Goal: Task Accomplishment & Management: Use online tool/utility

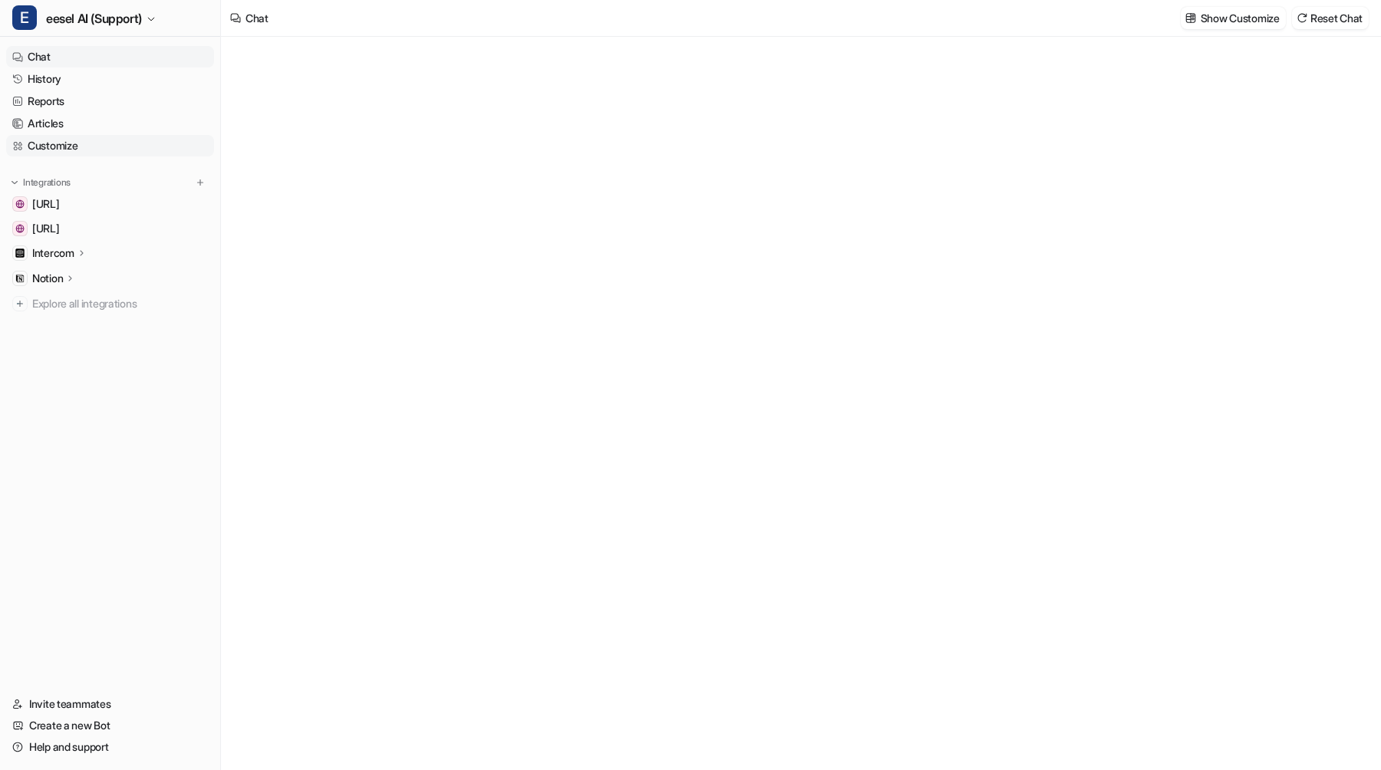
type textarea "**********"
click at [1233, 11] on p "Show Customize" at bounding box center [1240, 18] width 79 height 16
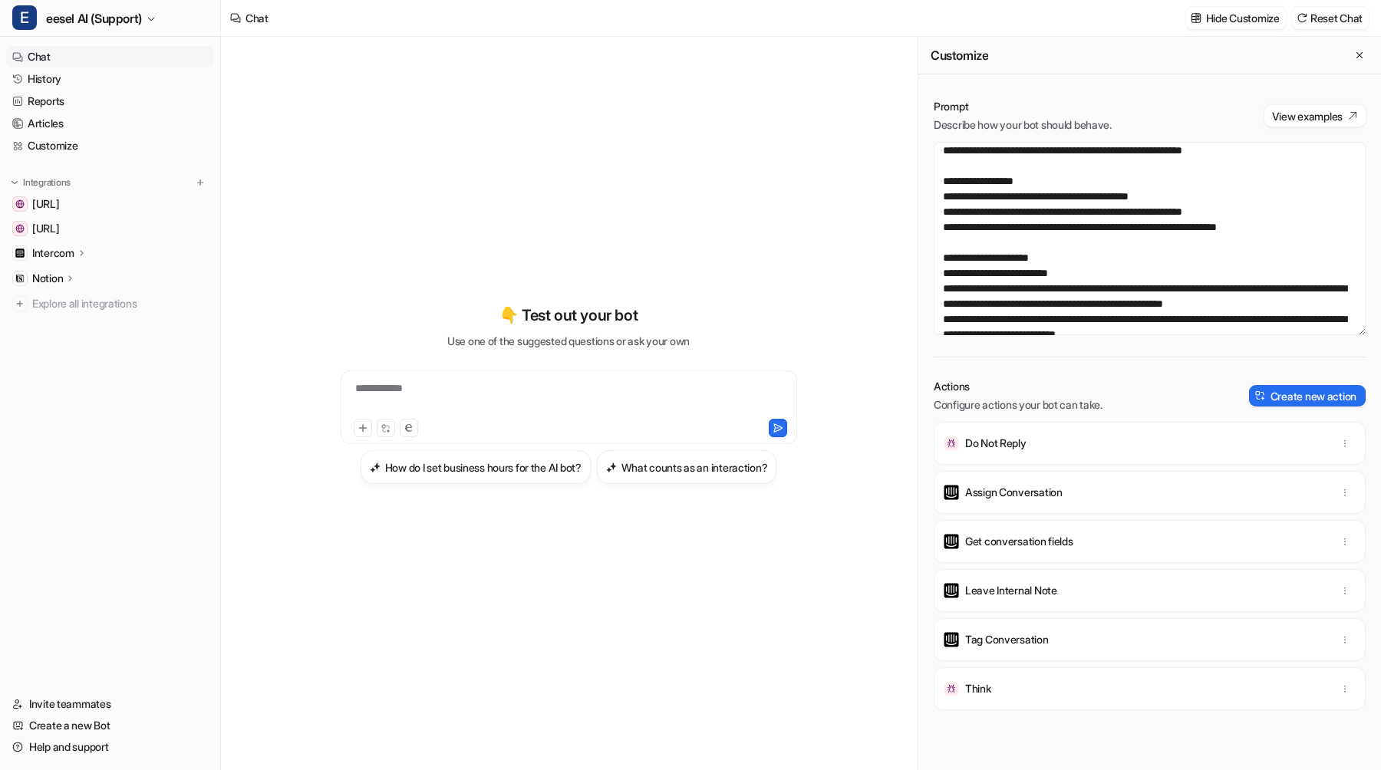
scroll to position [1156, 0]
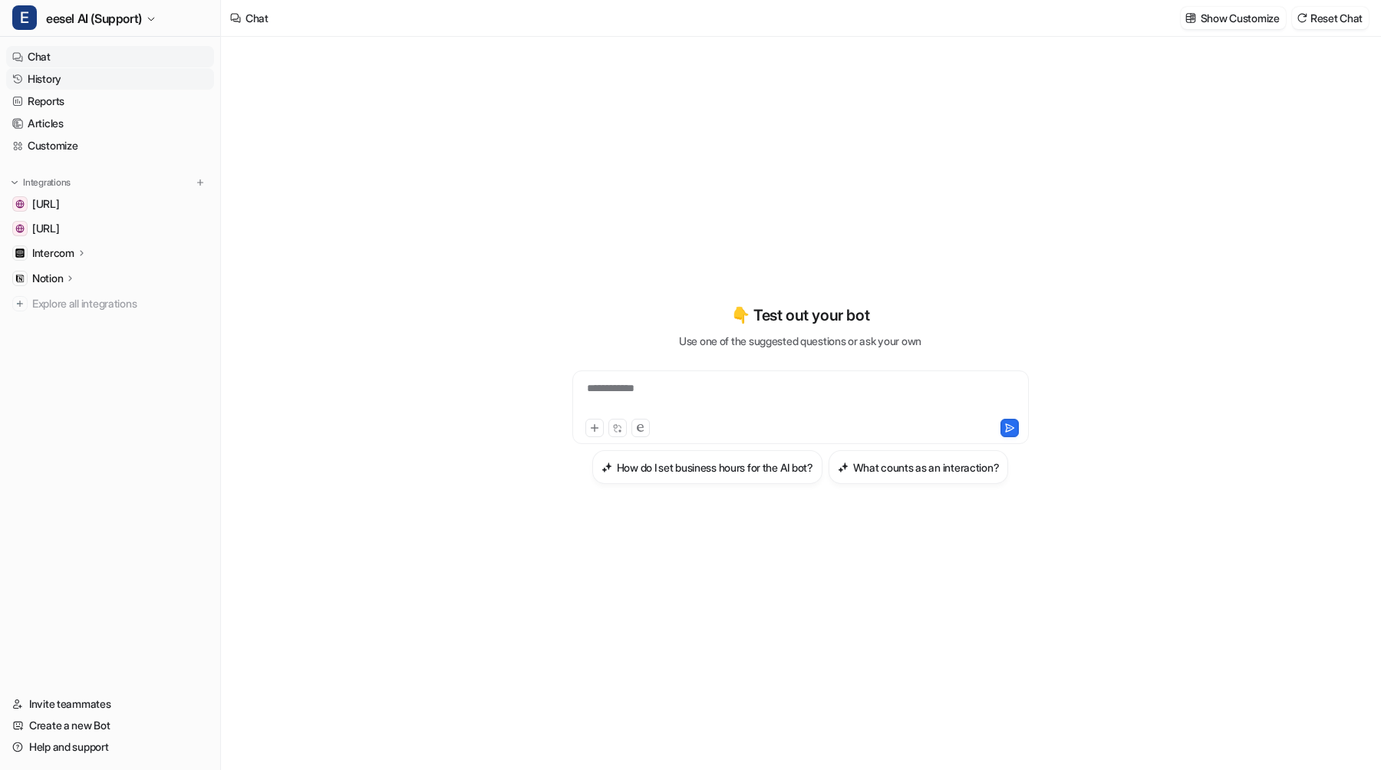
click at [103, 71] on link "History" at bounding box center [110, 78] width 208 height 21
